Goal: Check status: Check status

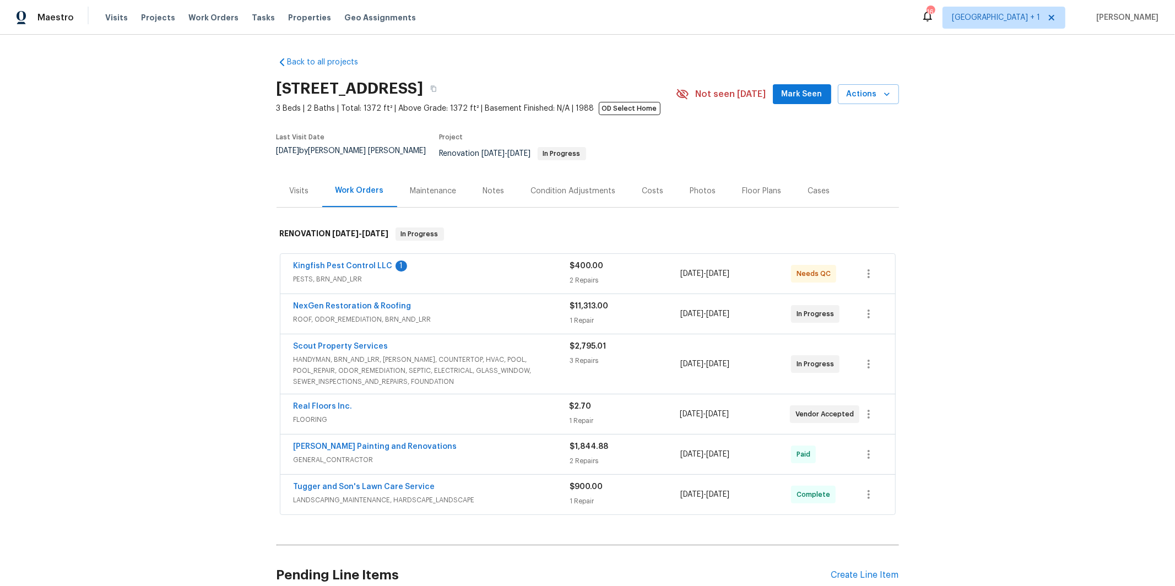
click at [423, 274] on span "PESTS, BRN_AND_LRR" at bounding box center [432, 279] width 277 height 11
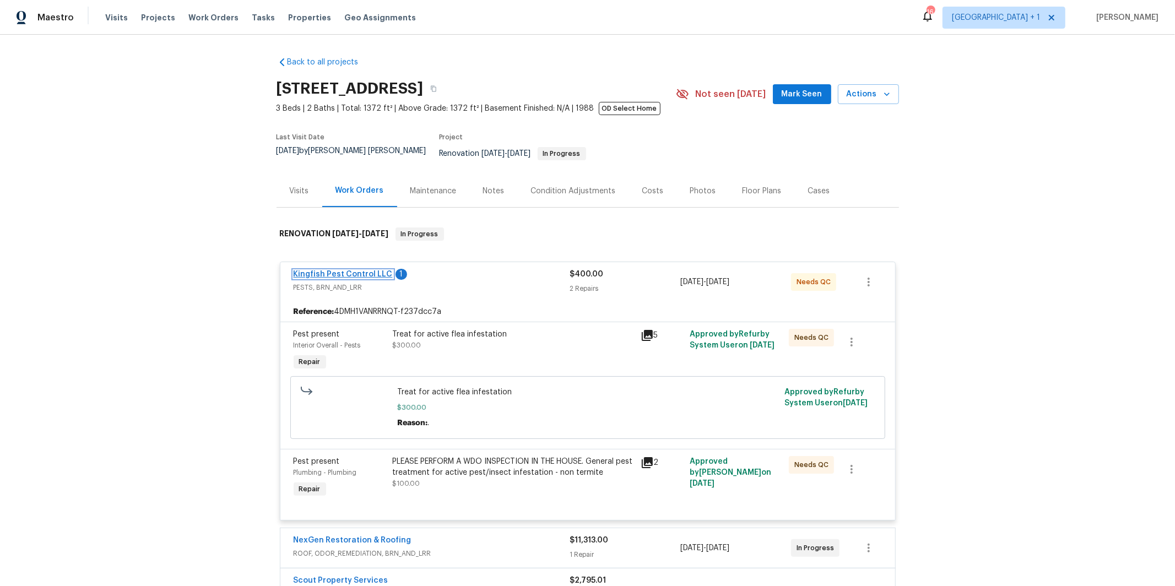
click at [369, 271] on link "Kingfish Pest Control LLC" at bounding box center [343, 275] width 99 height 8
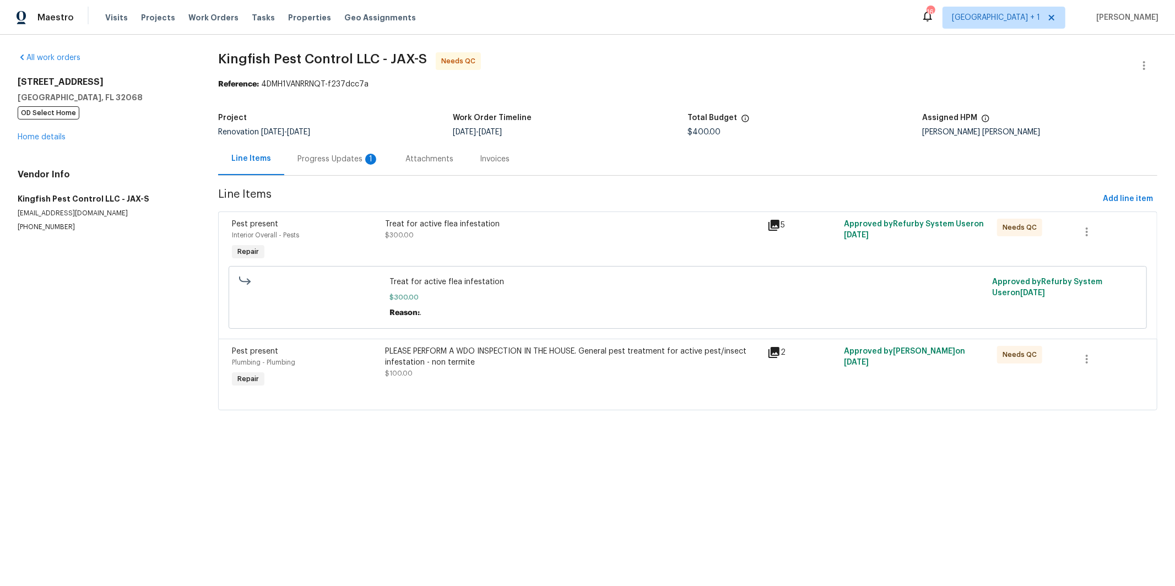
click at [339, 155] on div "Progress Updates 1" at bounding box center [339, 159] width 82 height 11
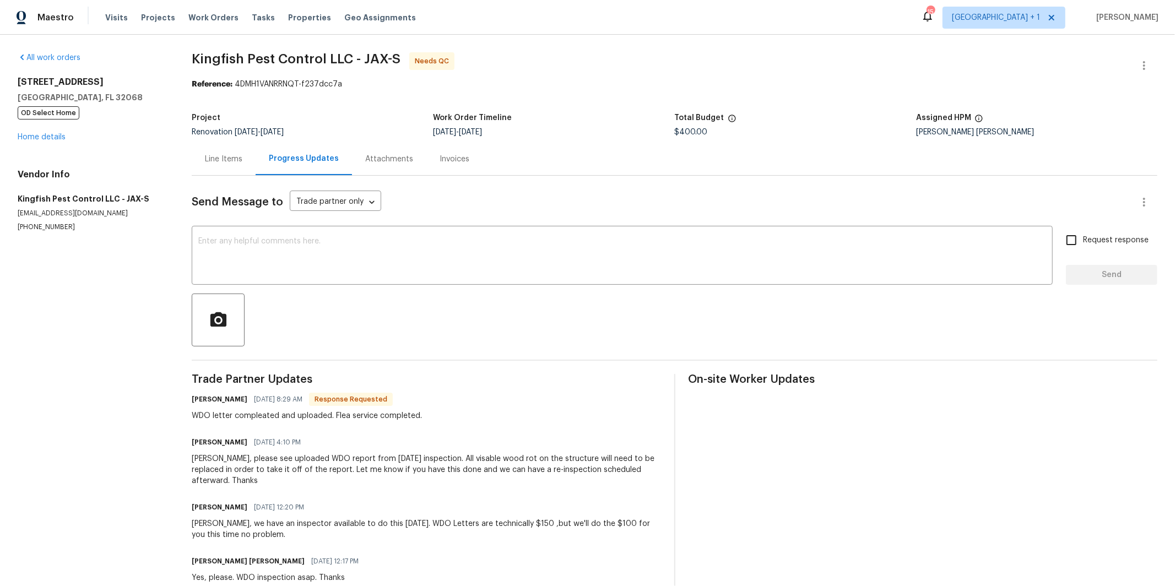
click at [381, 158] on div "Attachments" at bounding box center [389, 159] width 48 height 11
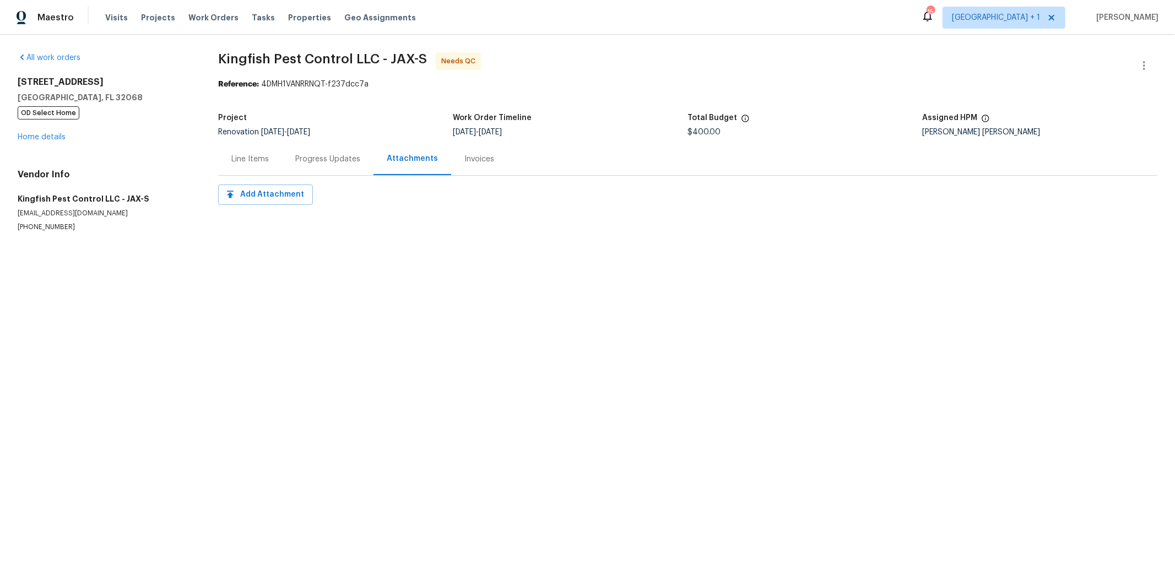
click at [312, 152] on div "Progress Updates" at bounding box center [327, 159] width 91 height 33
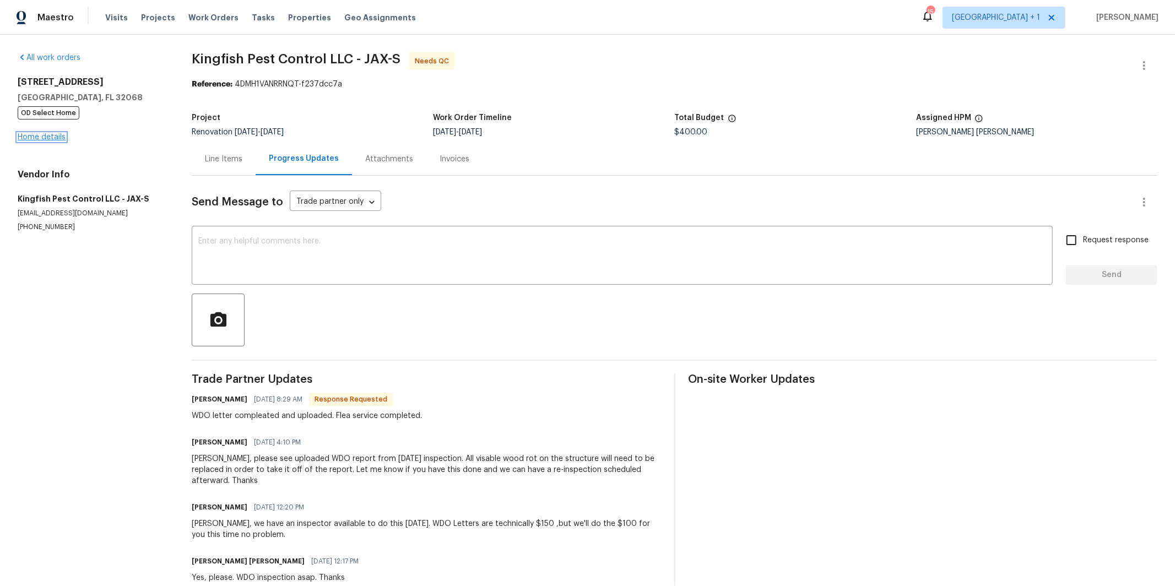
click at [25, 140] on link "Home details" at bounding box center [42, 137] width 48 height 8
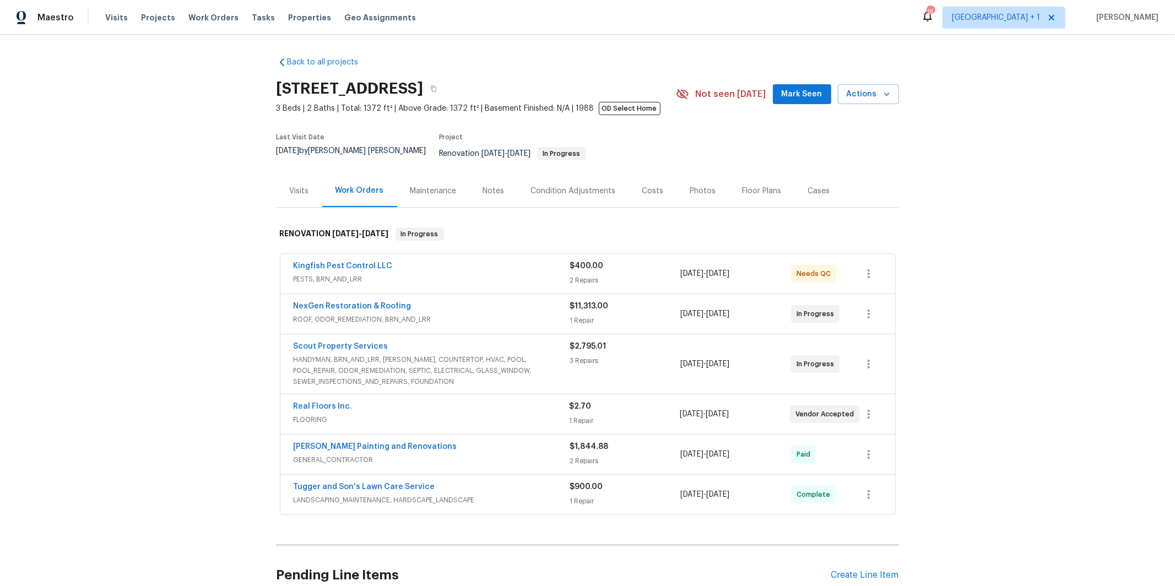
drag, startPoint x: 414, startPoint y: 354, endPoint x: 403, endPoint y: 382, distance: 30.9
click at [414, 354] on span "HANDYMAN, BRN_AND_LRR, [PERSON_NAME], COUNTERTOP, HVAC, POOL, POOL_REPAIR, ODOR…" at bounding box center [432, 370] width 277 height 33
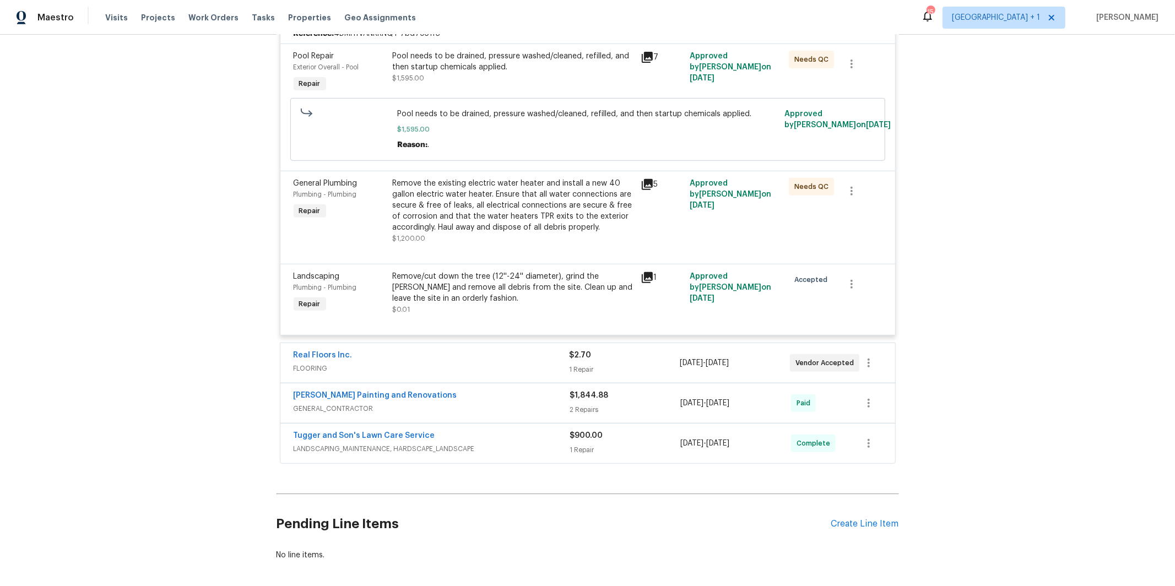
scroll to position [423, 0]
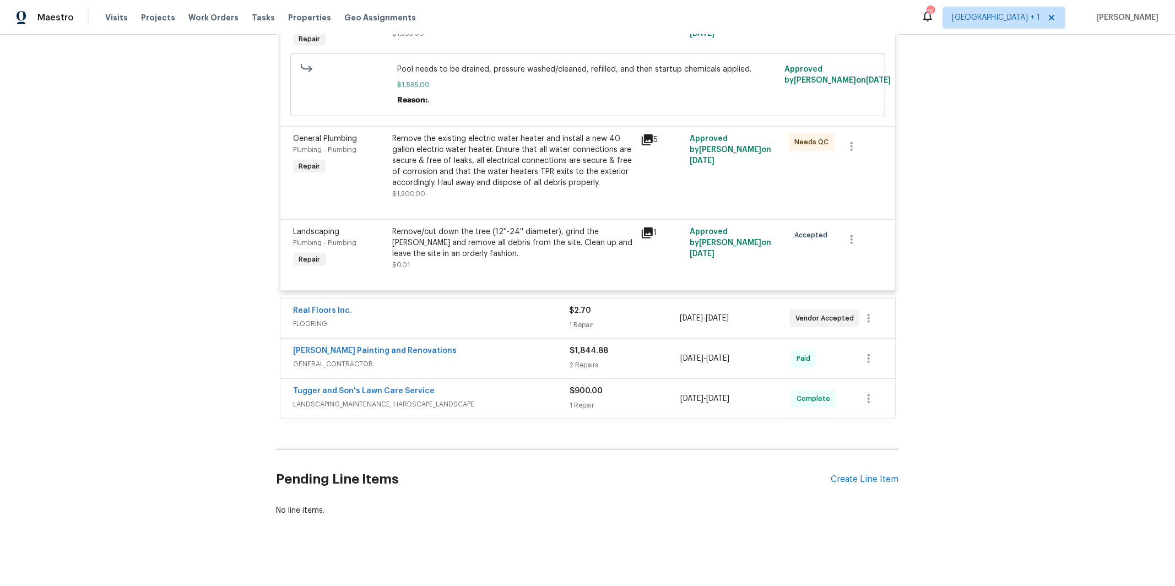
click at [458, 352] on div "[PERSON_NAME] Painting and Renovations" at bounding box center [432, 352] width 277 height 13
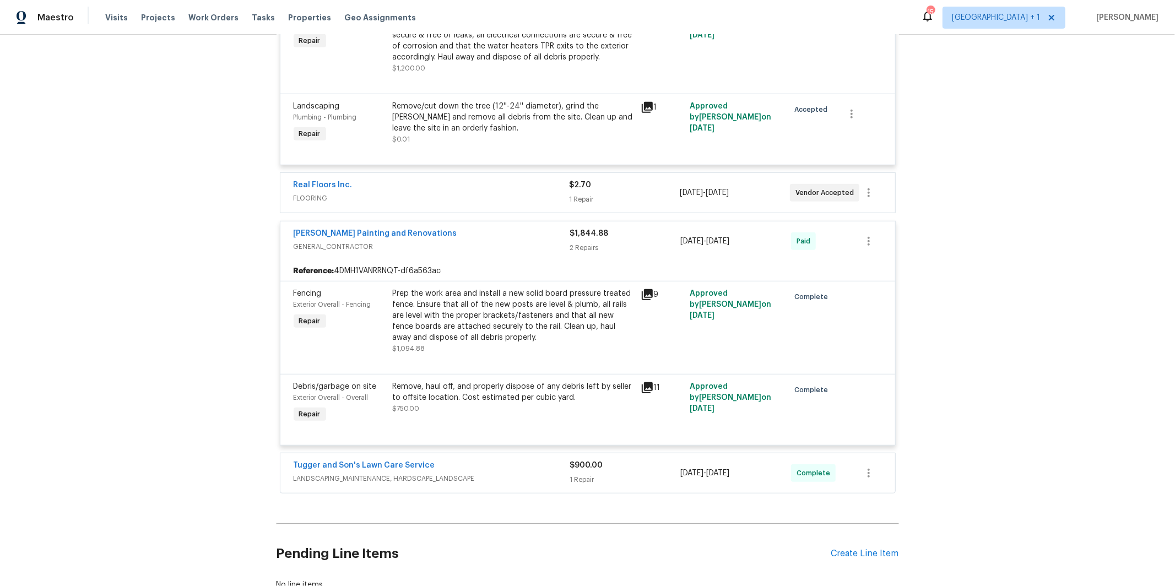
scroll to position [625, 0]
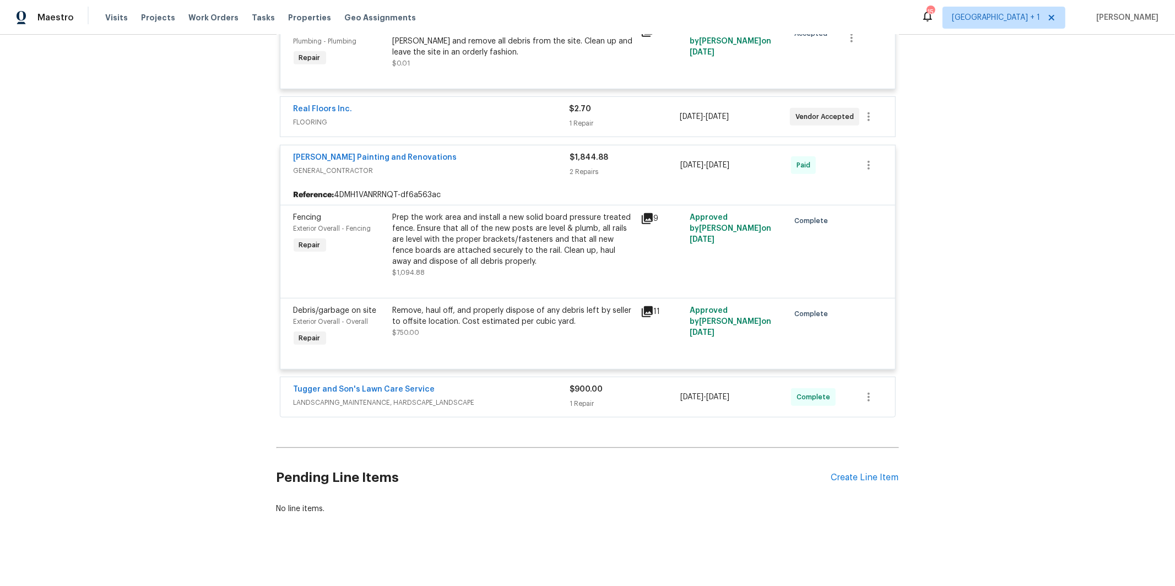
click at [382, 397] on span "LANDSCAPING_MAINTENANCE, HARDSCAPE_LANDSCAPE" at bounding box center [432, 402] width 277 height 11
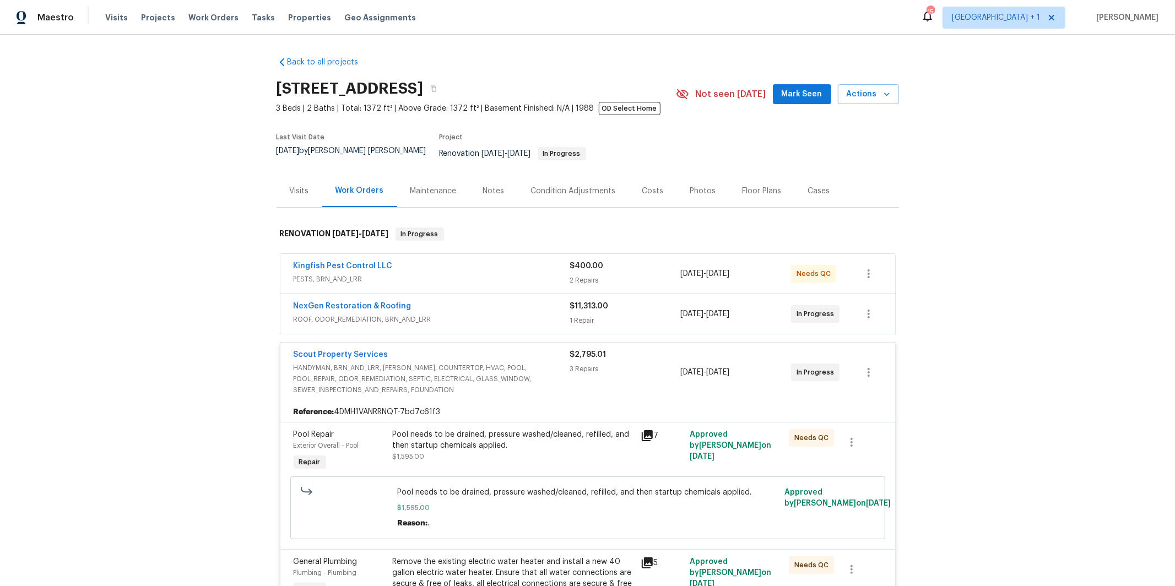
scroll to position [1, 0]
drag, startPoint x: 359, startPoint y: 298, endPoint x: 366, endPoint y: 294, distance: 7.7
click at [359, 301] on link "NexGen Restoration & Roofing" at bounding box center [353, 305] width 118 height 8
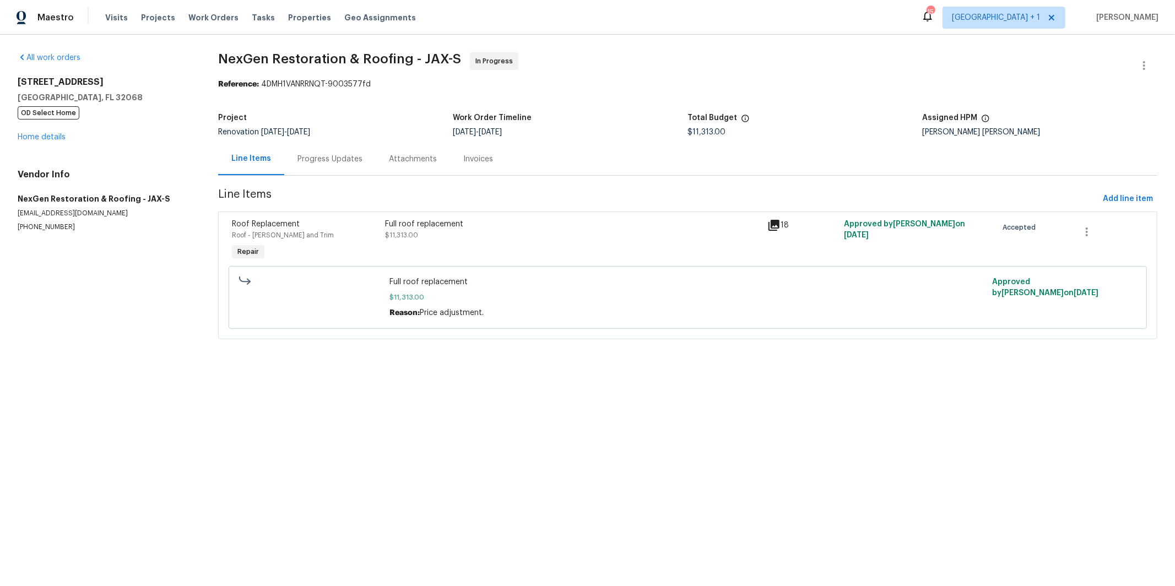
click at [320, 154] on div "Progress Updates" at bounding box center [330, 159] width 65 height 11
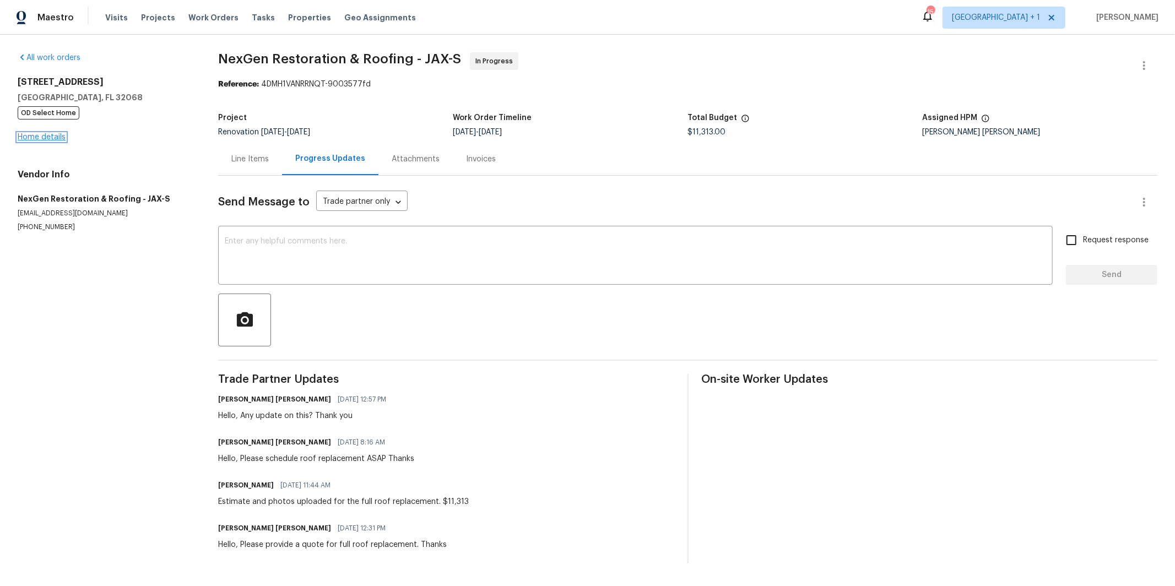
click at [52, 137] on link "Home details" at bounding box center [42, 137] width 48 height 8
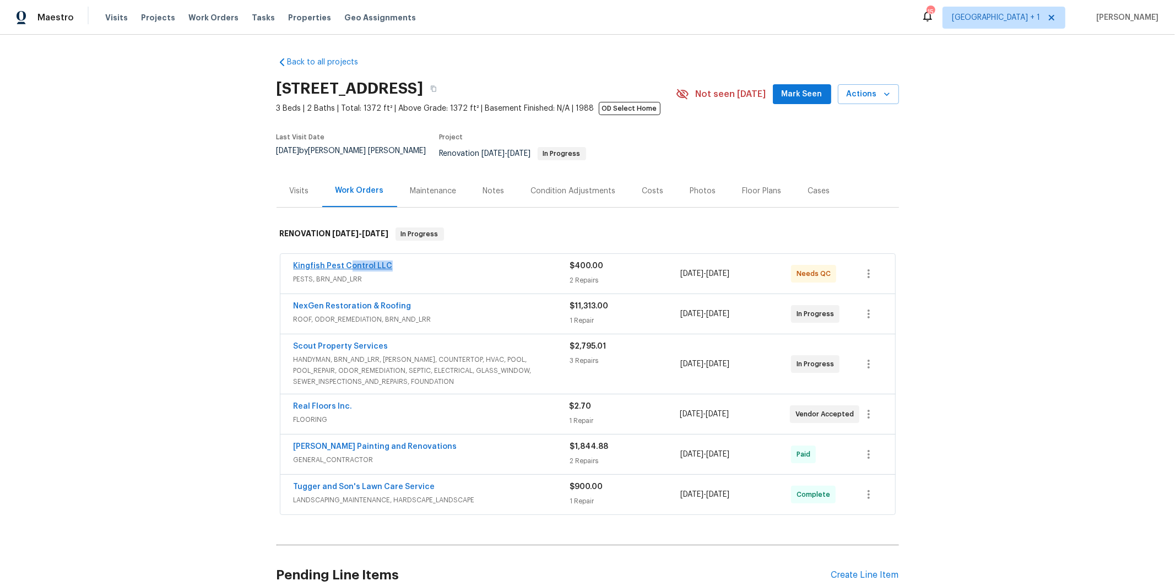
drag, startPoint x: 346, startPoint y: 265, endPoint x: 347, endPoint y: 260, distance: 5.5
click at [347, 261] on div "Kingfish Pest Control LLC" at bounding box center [432, 267] width 277 height 13
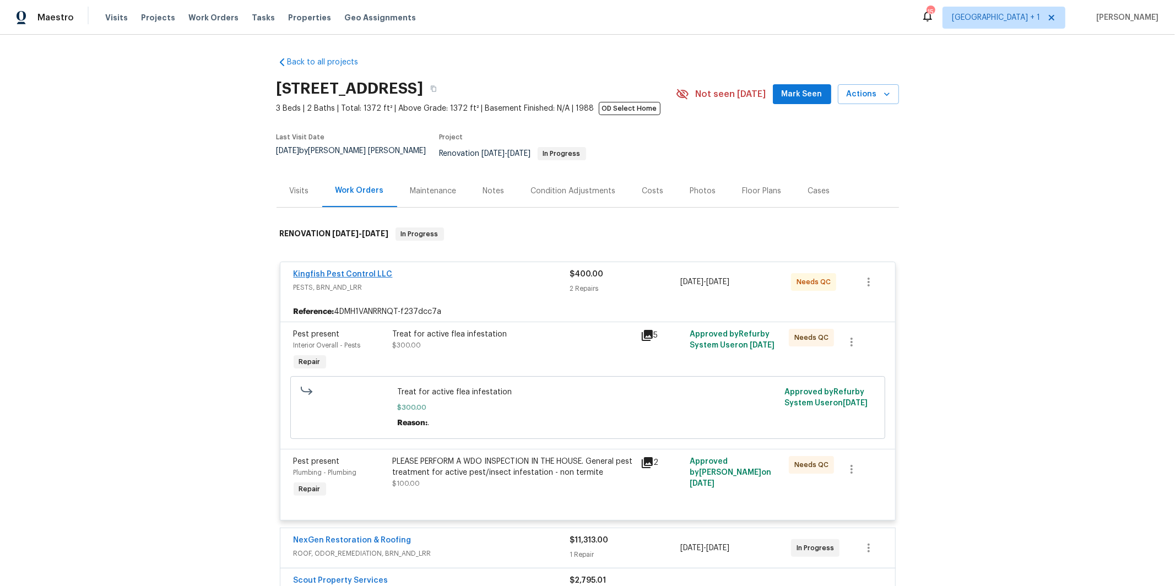
click at [345, 269] on span "Kingfish Pest Control LLC" at bounding box center [343, 274] width 99 height 11
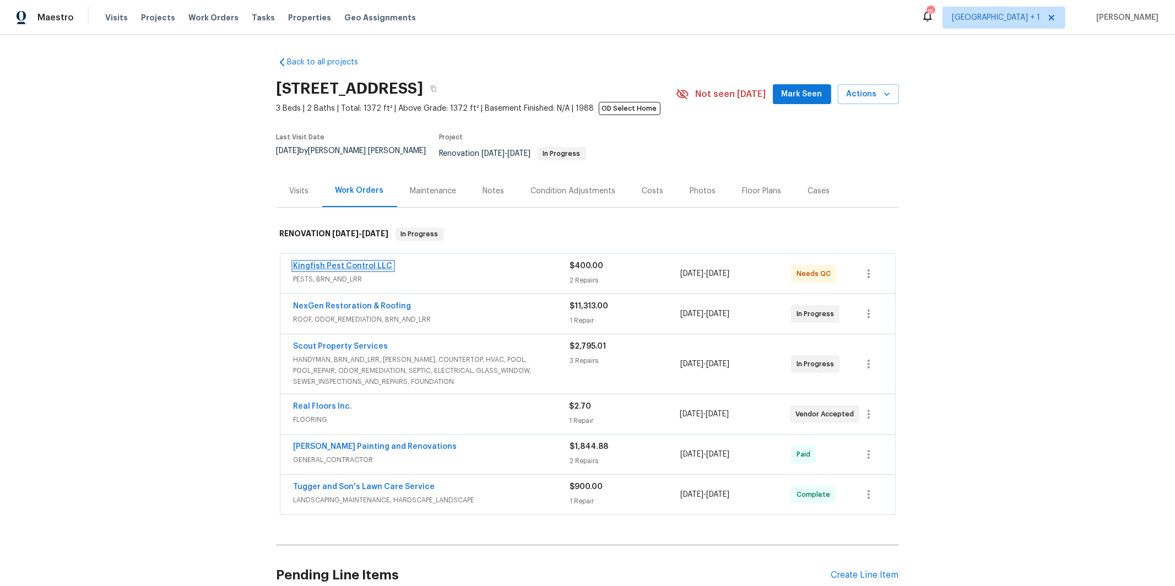
click at [340, 262] on link "Kingfish Pest Control LLC" at bounding box center [343, 266] width 99 height 8
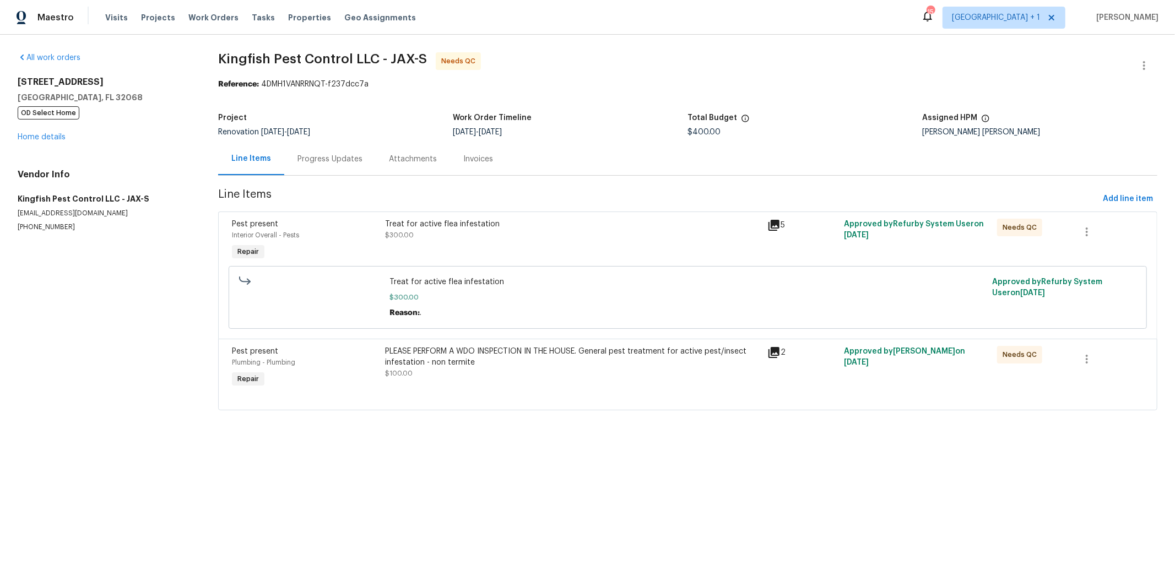
click at [325, 160] on div "Progress Updates" at bounding box center [330, 159] width 65 height 11
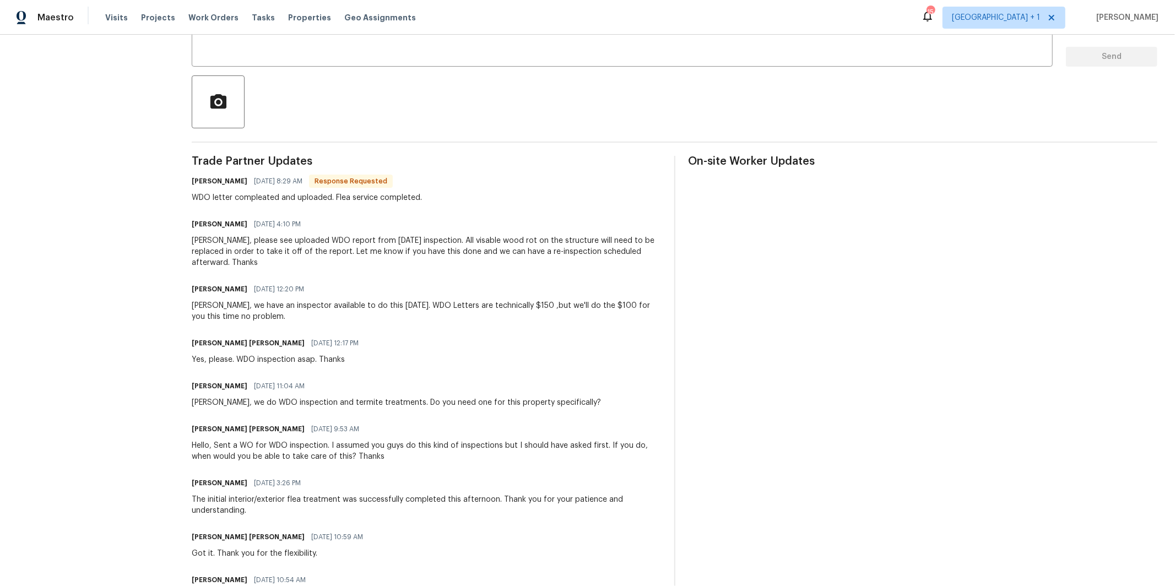
scroll to position [221, 0]
